Goal: Navigation & Orientation: Find specific page/section

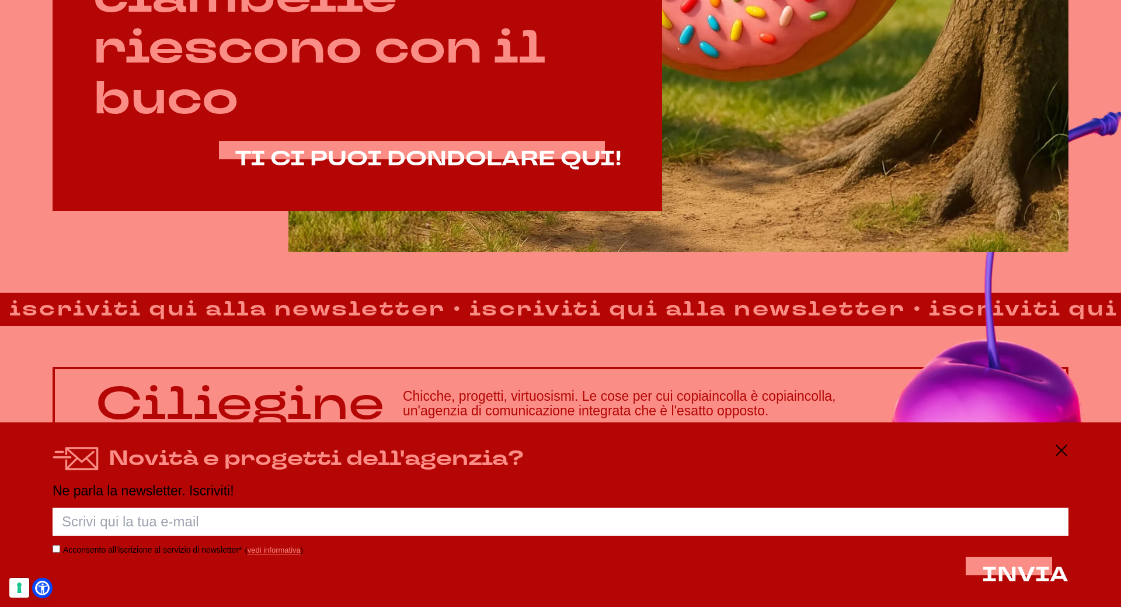
scroll to position [926, 0]
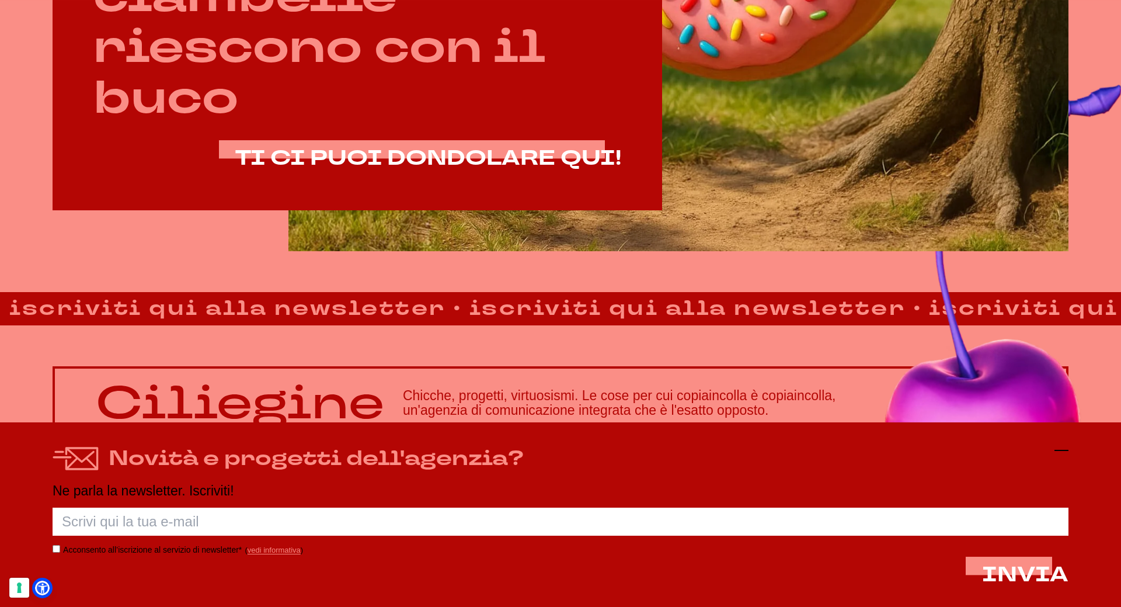
click at [1054, 454] on icon at bounding box center [1061, 450] width 14 height 14
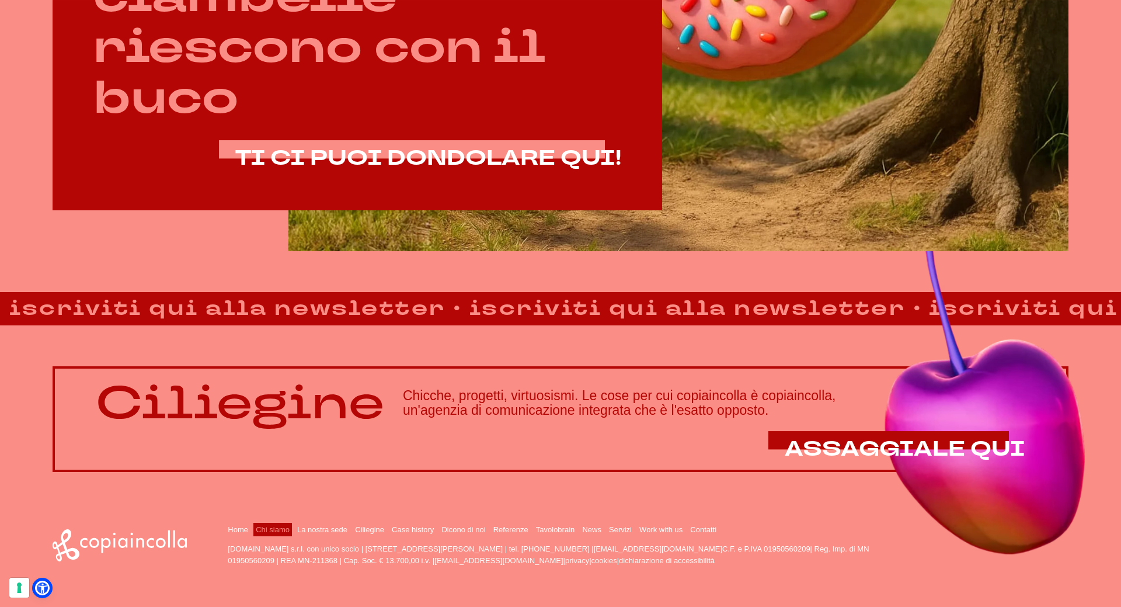
click at [259, 529] on link "Chi siamo" at bounding box center [273, 529] width 34 height 9
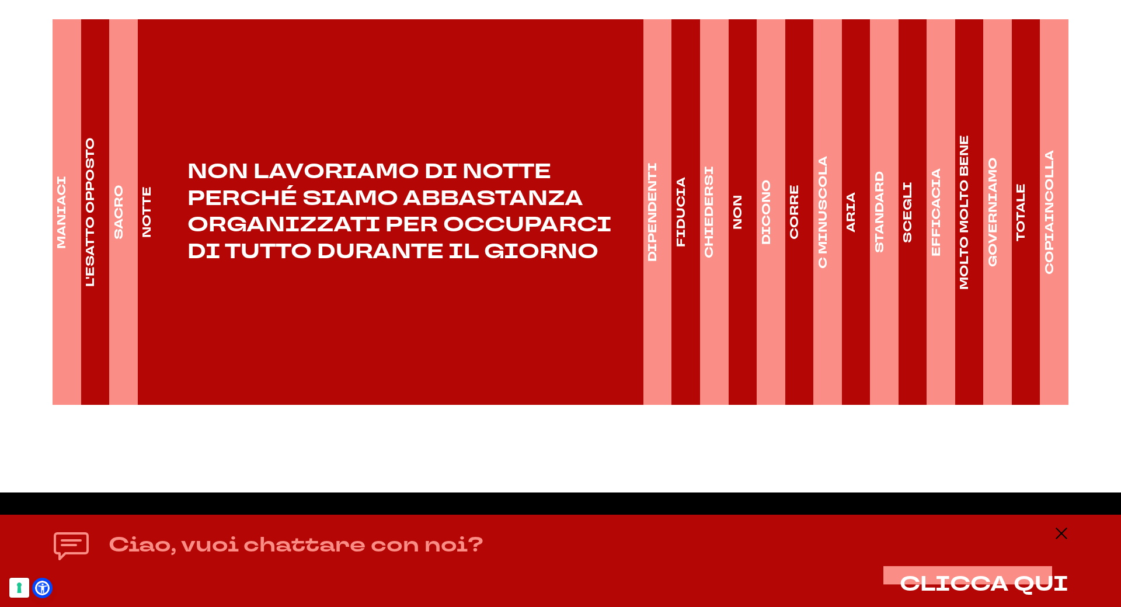
scroll to position [1868, 0]
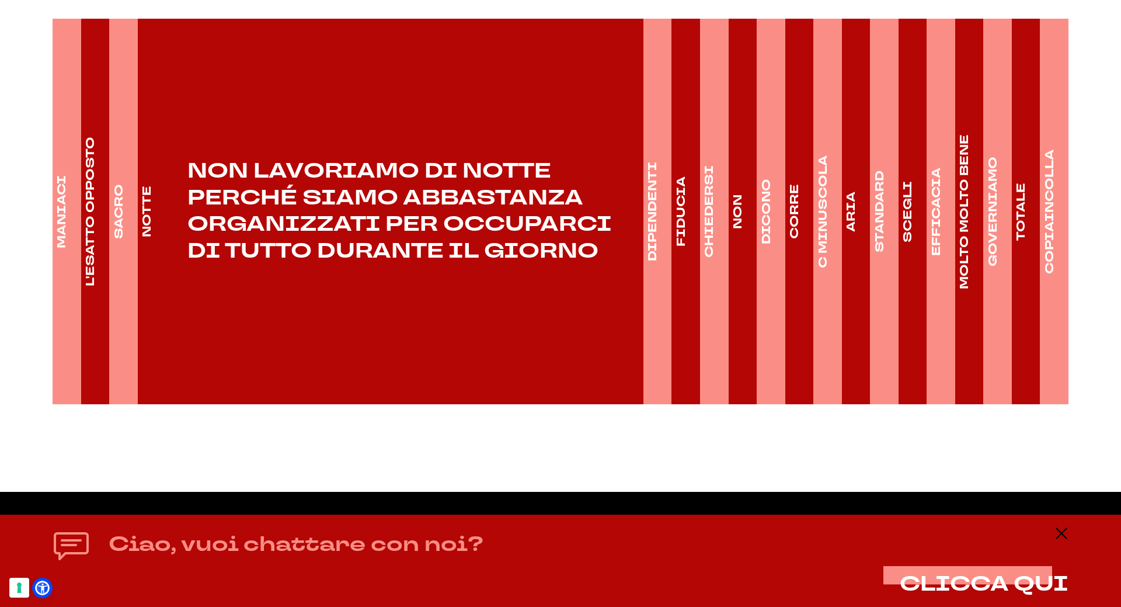
click at [652, 240] on h4 "DIPENDENTI" at bounding box center [652, 211] width 16 height 99
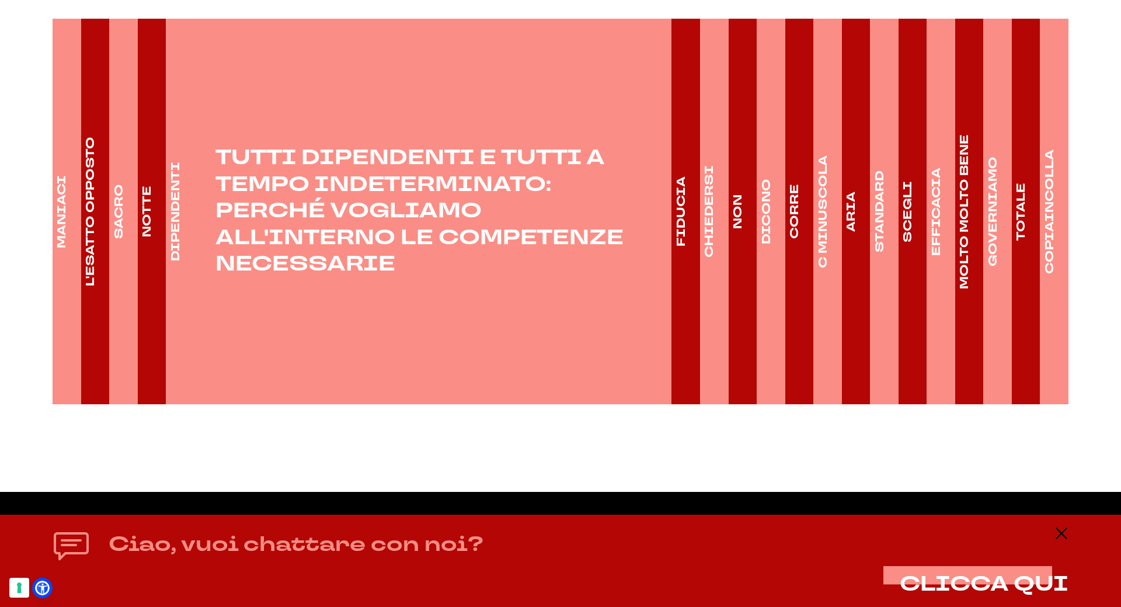
click at [55, 225] on h4 "MANIACI" at bounding box center [62, 211] width 16 height 73
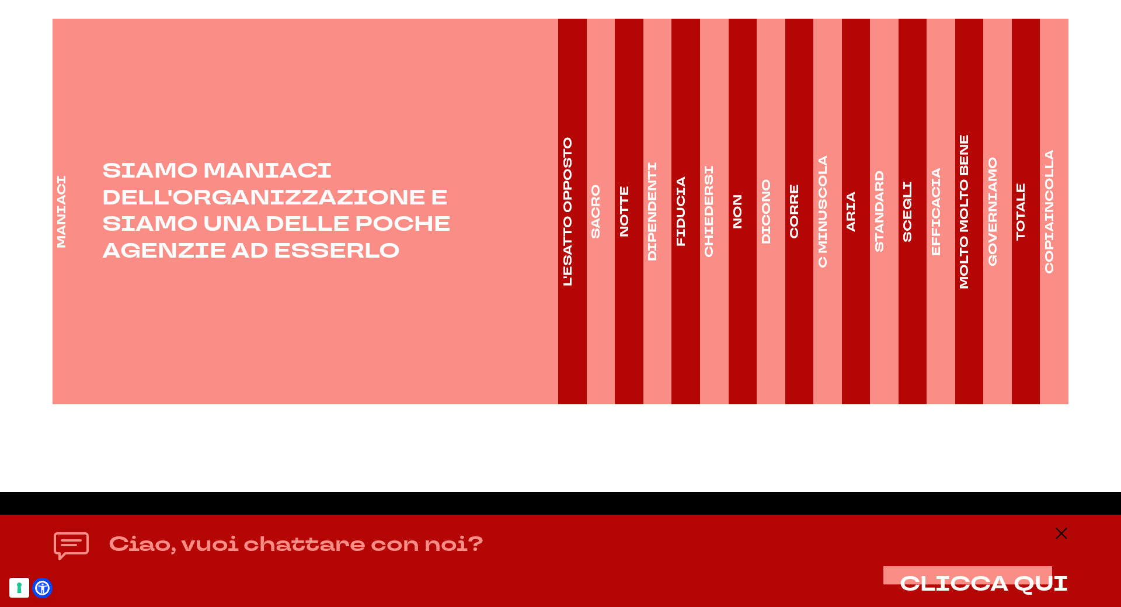
click at [1028, 219] on h4 "TOTALE" at bounding box center [1021, 212] width 16 height 58
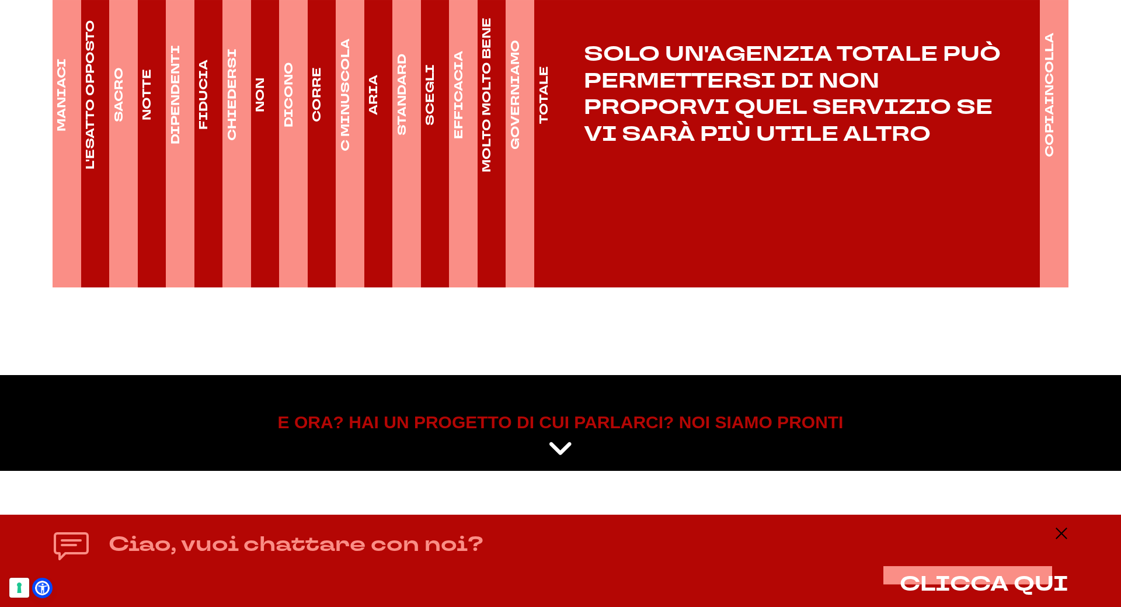
scroll to position [1985, 0]
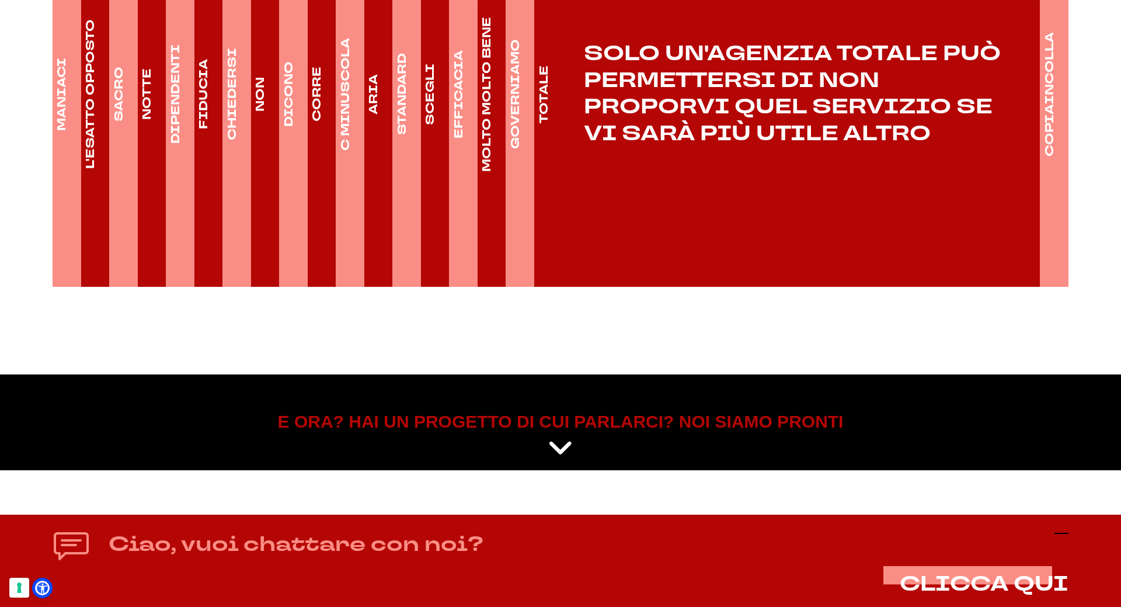
click at [1058, 534] on icon at bounding box center [1061, 533] width 14 height 14
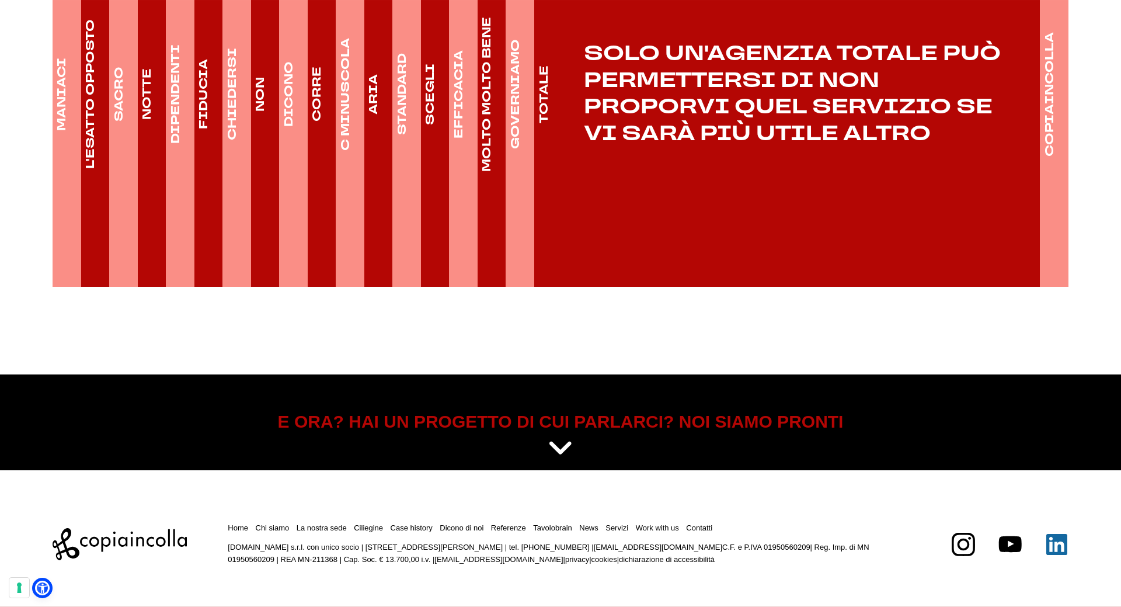
click at [1061, 546] on icon at bounding box center [1056, 544] width 21 height 21
